Goal: Check status: Check status

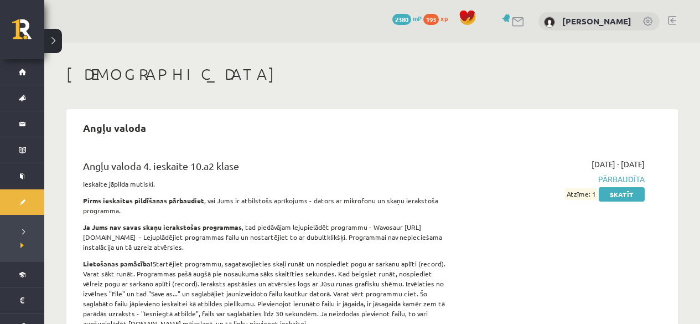
click at [535, 115] on div "Angļu valoda" at bounding box center [372, 128] width 600 height 26
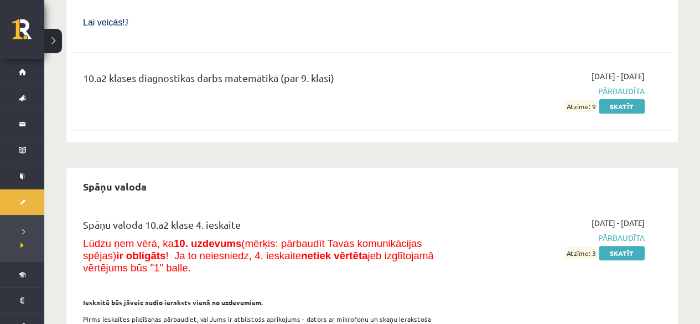
scroll to position [6390, 0]
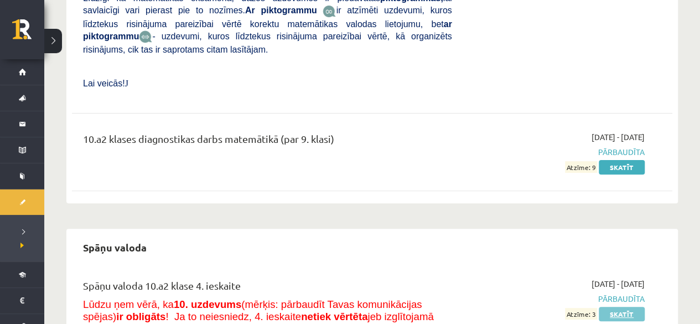
click at [624, 307] on link "Skatīt" at bounding box center [622, 314] width 46 height 14
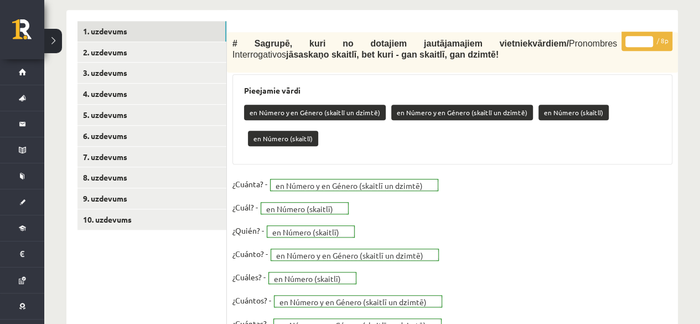
scroll to position [339, 0]
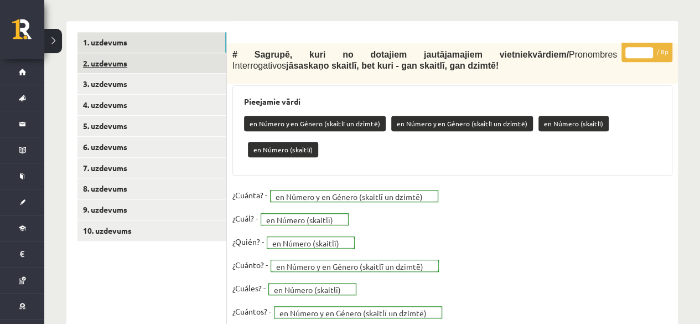
click at [213, 57] on link "2. uzdevums" at bounding box center [151, 63] width 149 height 20
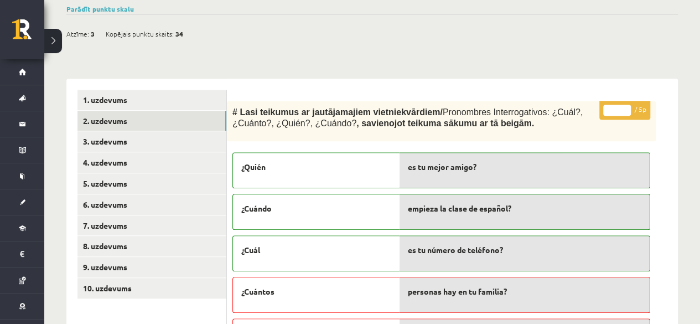
scroll to position [286, 0]
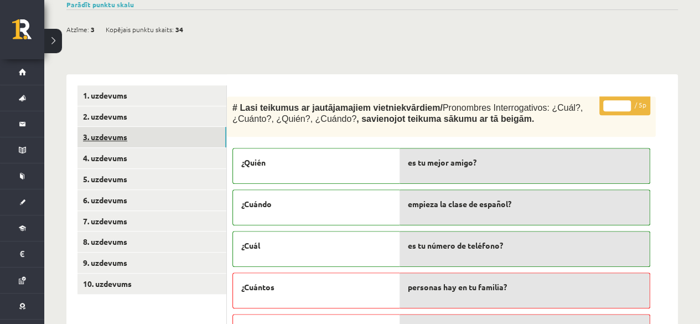
click at [195, 134] on link "3. uzdevums" at bounding box center [151, 137] width 149 height 20
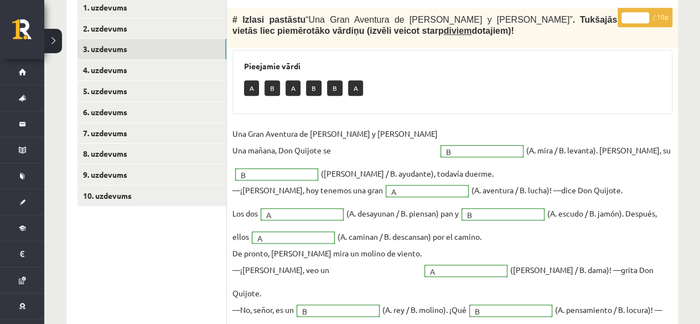
scroll to position [366, 0]
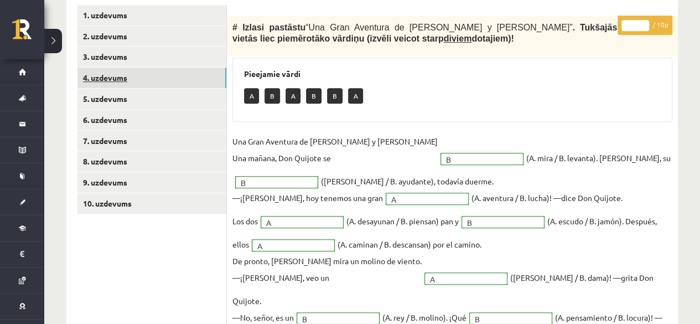
click at [218, 72] on link "4. uzdevums" at bounding box center [151, 78] width 149 height 20
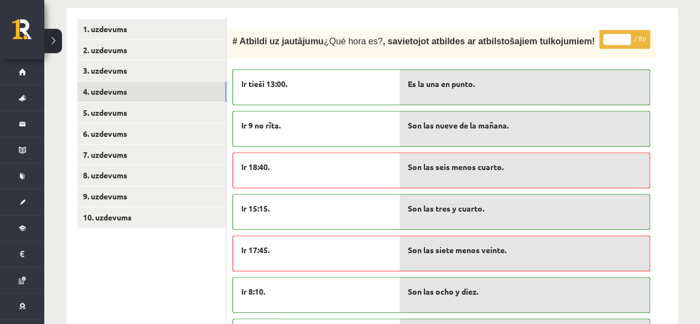
scroll to position [336, 0]
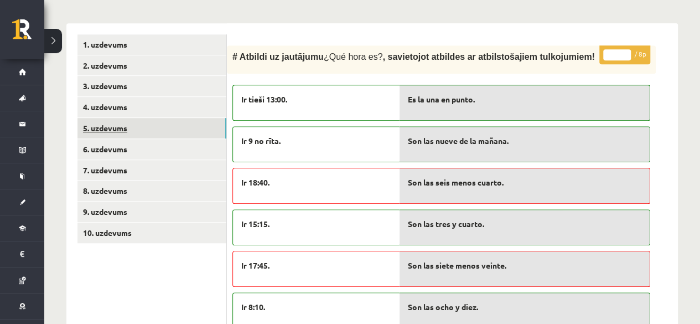
click at [204, 126] on link "5. uzdevums" at bounding box center [151, 128] width 149 height 20
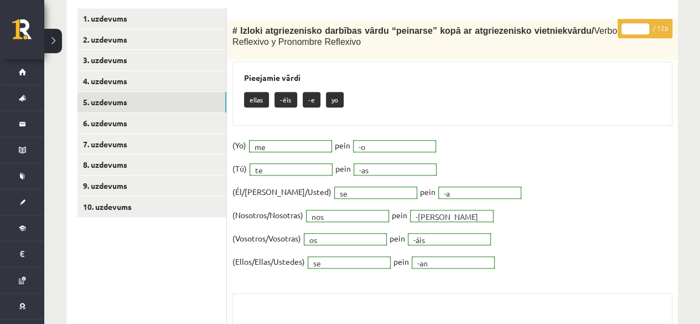
scroll to position [352, 0]
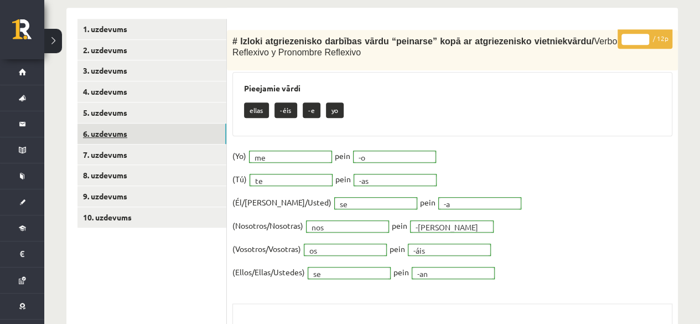
click at [157, 128] on link "6. uzdevums" at bounding box center [151, 133] width 149 height 20
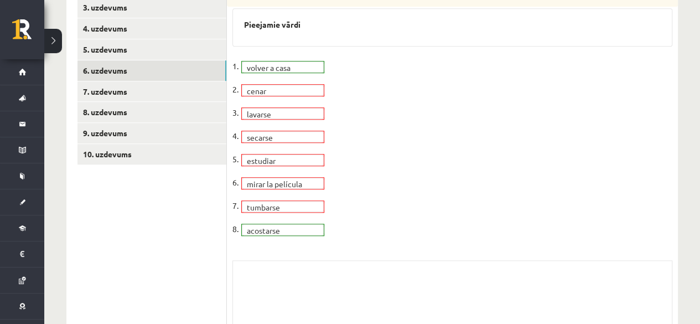
scroll to position [375, 0]
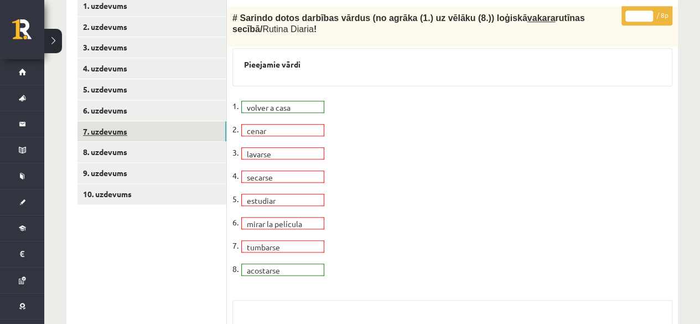
click at [122, 131] on link "7. uzdevums" at bounding box center [151, 131] width 149 height 20
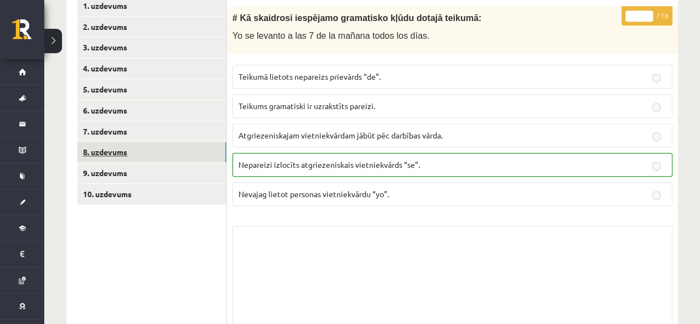
click at [122, 153] on link "8. uzdevums" at bounding box center [151, 152] width 149 height 20
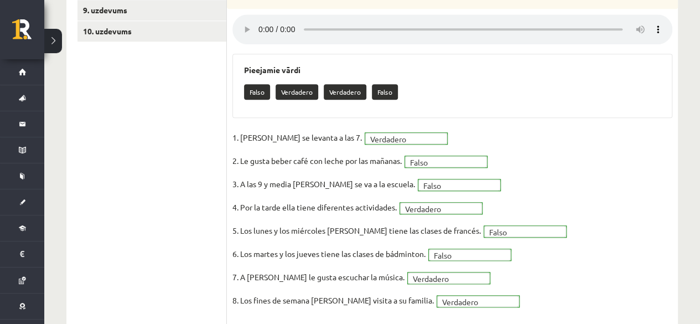
scroll to position [529, 0]
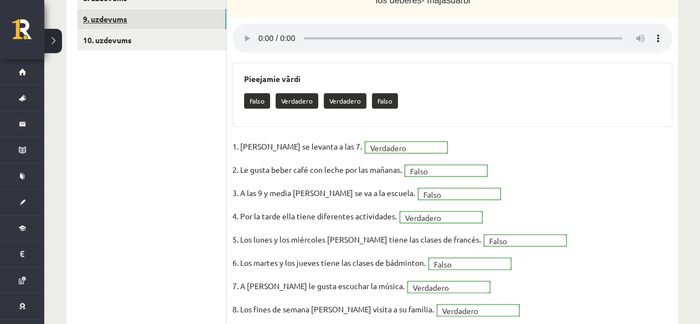
click at [117, 13] on link "9. uzdevums" at bounding box center [151, 19] width 149 height 20
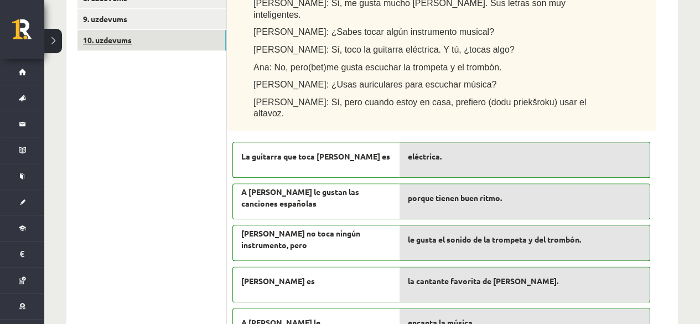
click at [176, 46] on link "10. uzdevums" at bounding box center [151, 40] width 149 height 20
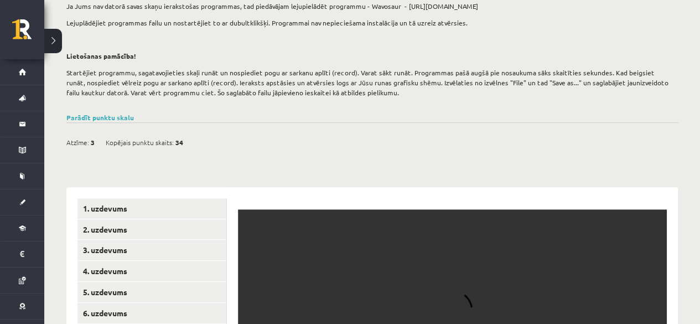
scroll to position [0, 0]
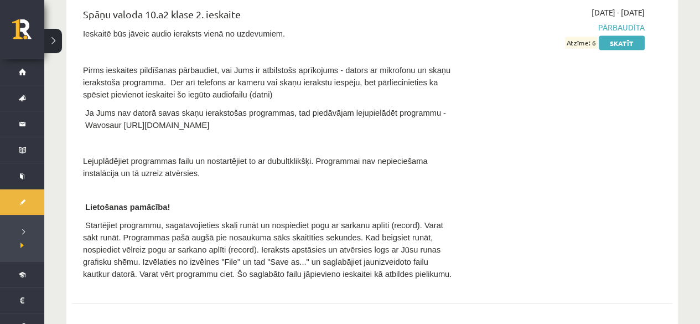
scroll to position [7313, 0]
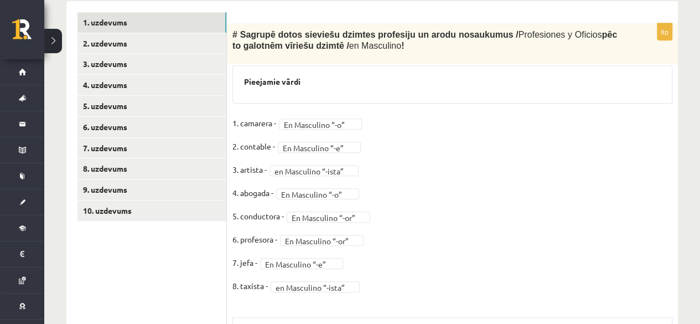
scroll to position [328, 0]
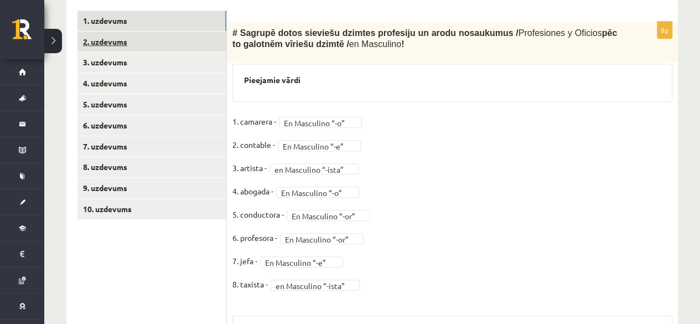
click at [212, 44] on link "2. uzdevums" at bounding box center [151, 42] width 149 height 20
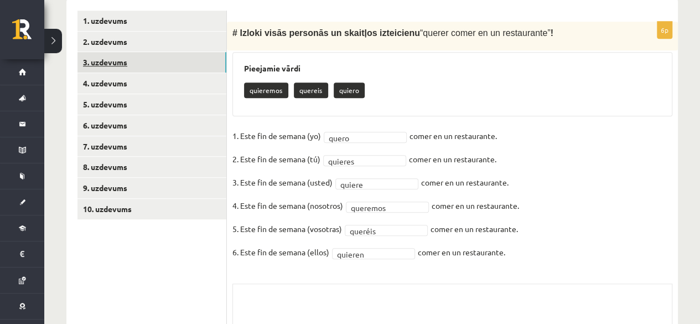
click at [131, 68] on link "3. uzdevums" at bounding box center [151, 62] width 149 height 20
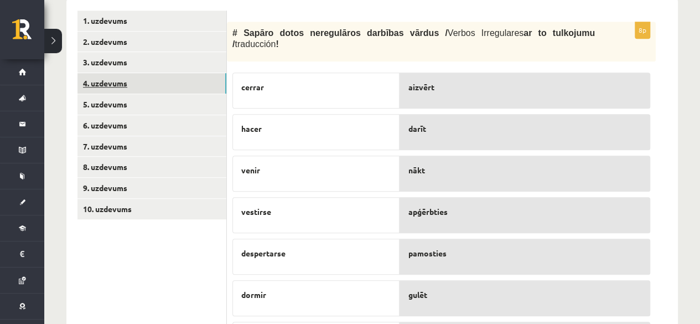
click at [136, 84] on link "4. uzdevums" at bounding box center [151, 83] width 149 height 20
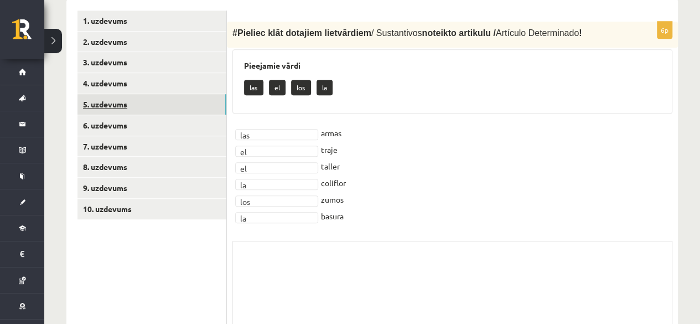
click at [134, 103] on link "5. uzdevums" at bounding box center [151, 104] width 149 height 20
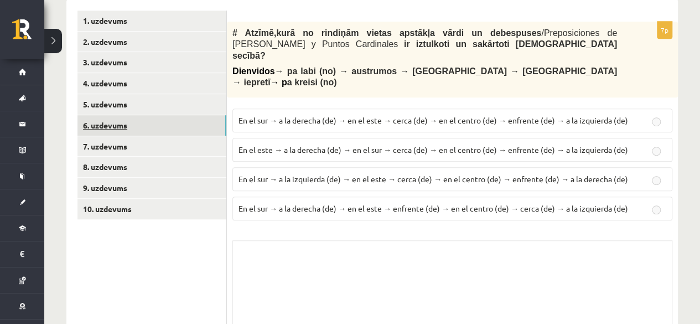
click at [134, 124] on link "6. uzdevums" at bounding box center [151, 125] width 149 height 20
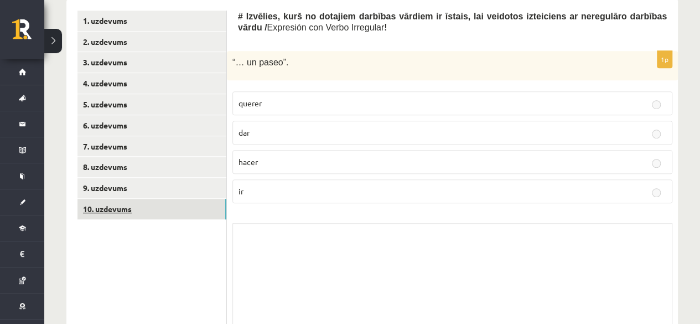
click at [117, 204] on link "10. uzdevums" at bounding box center [151, 209] width 149 height 20
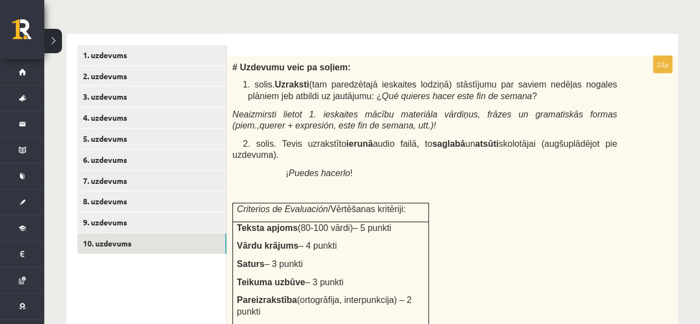
scroll to position [285, 0]
